Goal: Information Seeking & Learning: Learn about a topic

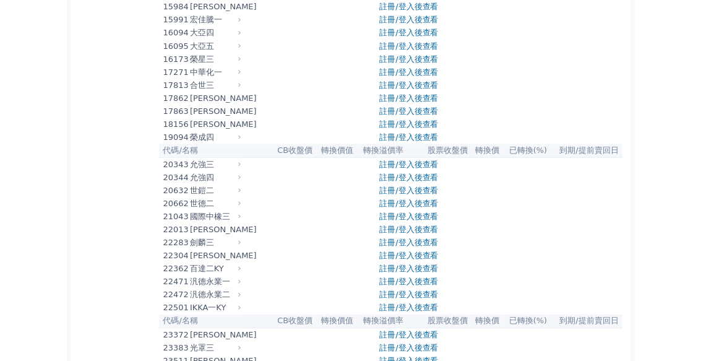
scroll to position [547, 0]
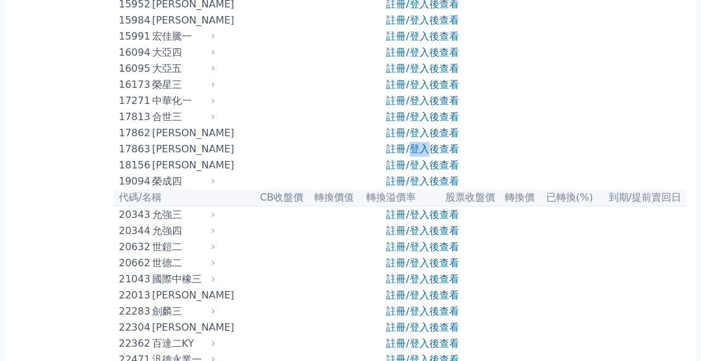
click at [445, 155] on link "註冊/登入後查看" at bounding box center [422, 149] width 72 height 12
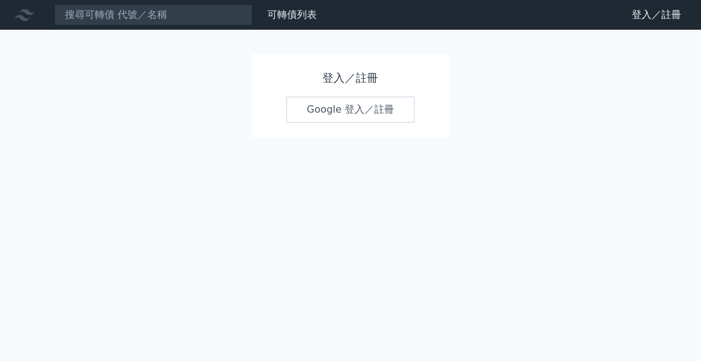
click at [393, 106] on link "Google 登入／註冊" at bounding box center [350, 109] width 129 height 26
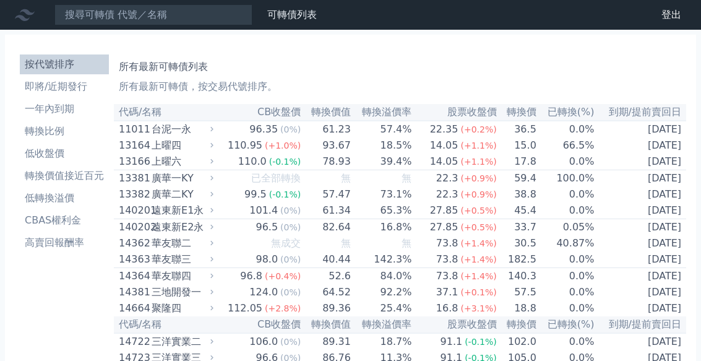
click at [284, 118] on th "CB收盤價" at bounding box center [258, 112] width 85 height 17
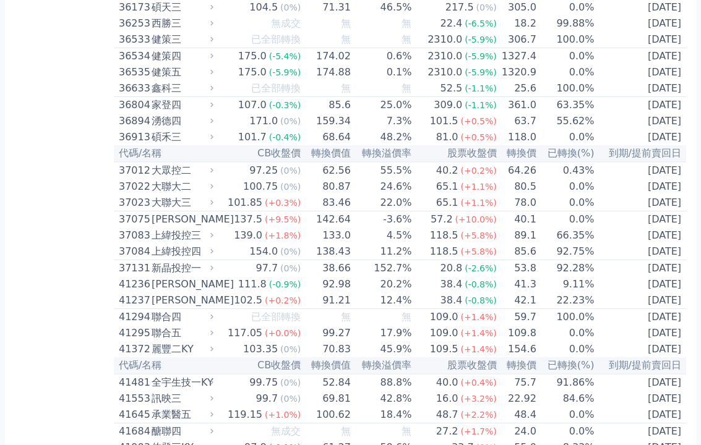
scroll to position [2929, 0]
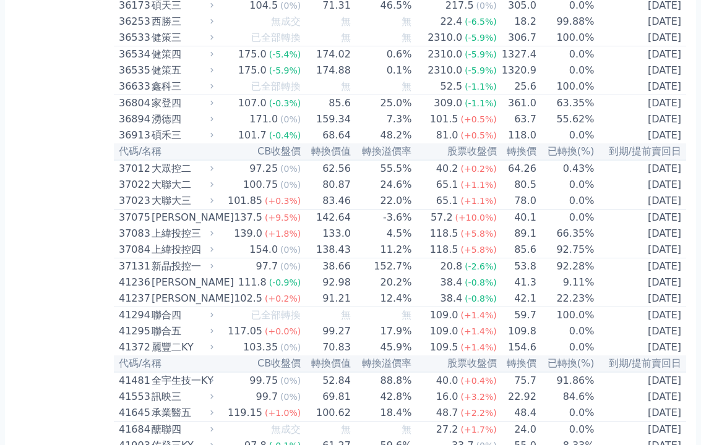
click at [156, 111] on div "家登四" at bounding box center [180, 103] width 59 height 15
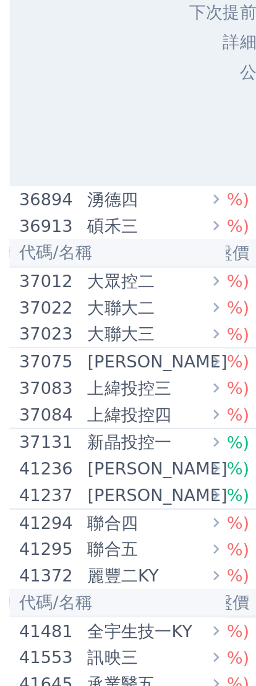
scroll to position [0, 270]
